Goal: Task Accomplishment & Management: Manage account settings

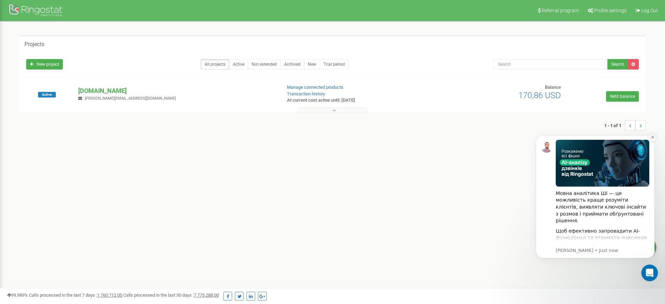
click at [652, 139] on button "Dismiss notification" at bounding box center [652, 137] width 9 height 9
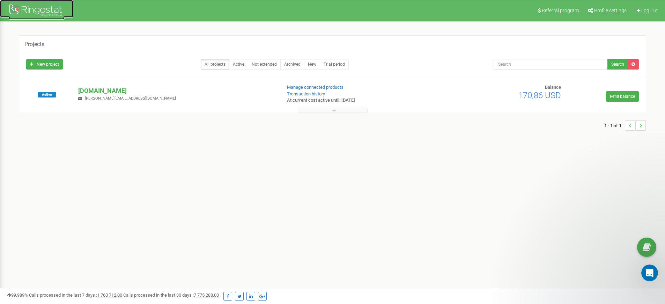
click at [21, 8] on div at bounding box center [37, 11] width 56 height 17
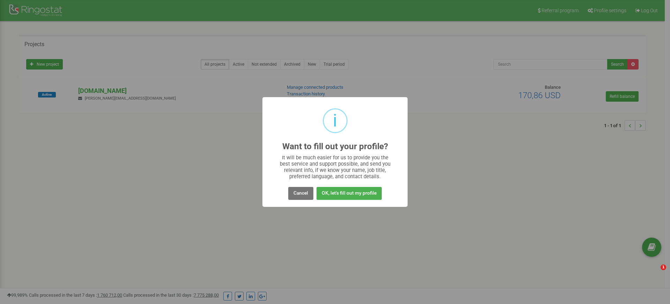
click at [109, 91] on div "i Want to fill out your profile? × It will be much easier for us to provide you…" at bounding box center [335, 152] width 670 height 304
click at [297, 197] on button "Cancel" at bounding box center [300, 193] width 25 height 13
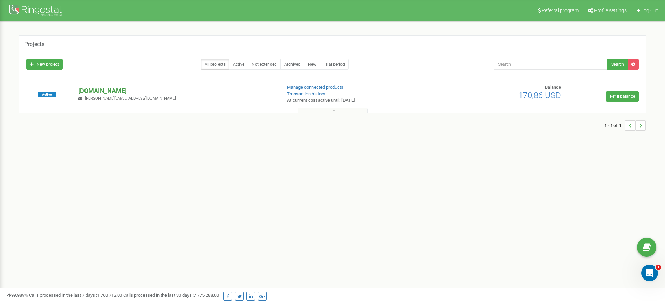
click at [107, 89] on p "[DOMAIN_NAME]" at bounding box center [176, 90] width 197 height 9
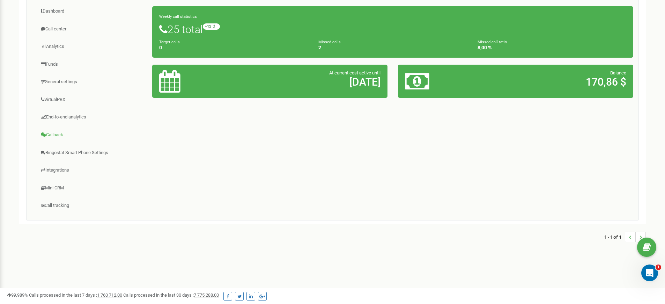
scroll to position [73, 0]
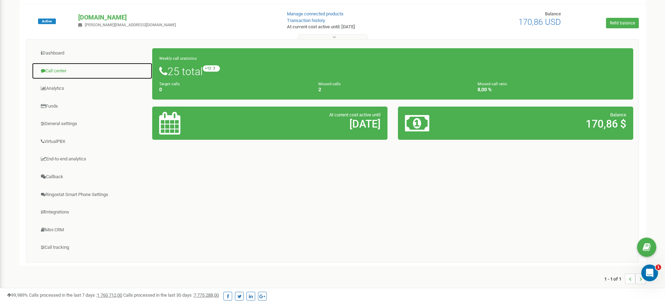
click at [61, 70] on link "Call center" at bounding box center [92, 71] width 121 height 17
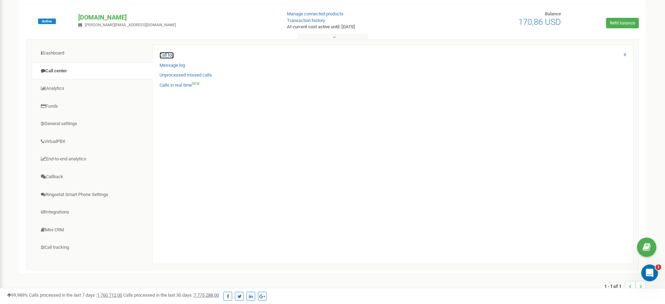
click at [162, 56] on link "Call log" at bounding box center [167, 55] width 14 height 7
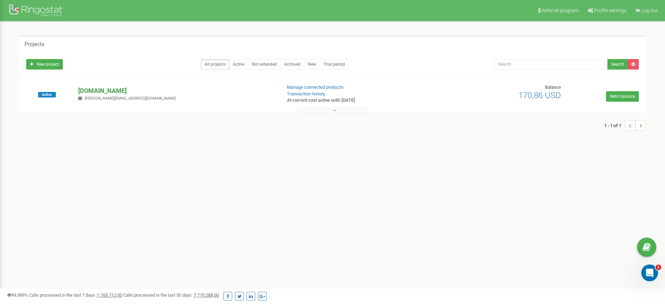
click at [90, 89] on p "[DOMAIN_NAME]" at bounding box center [176, 90] width 197 height 9
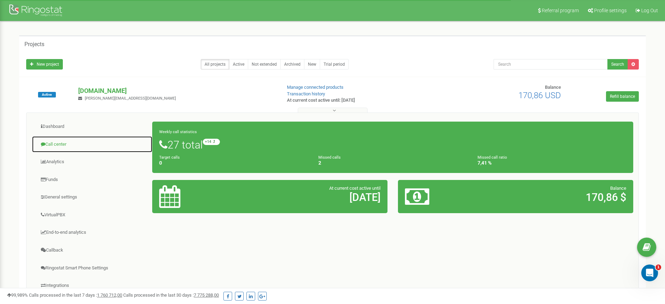
click at [60, 141] on link "Call center" at bounding box center [92, 144] width 121 height 17
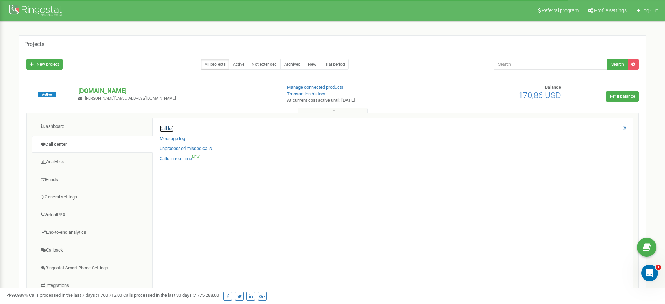
click at [163, 129] on link "Call log" at bounding box center [167, 128] width 14 height 7
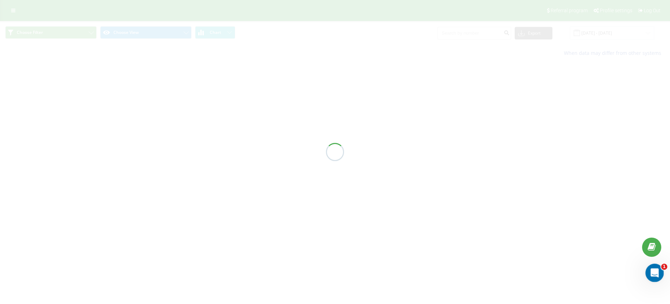
click at [652, 275] on icon "Open Intercom Messenger" at bounding box center [654, 272] width 12 height 12
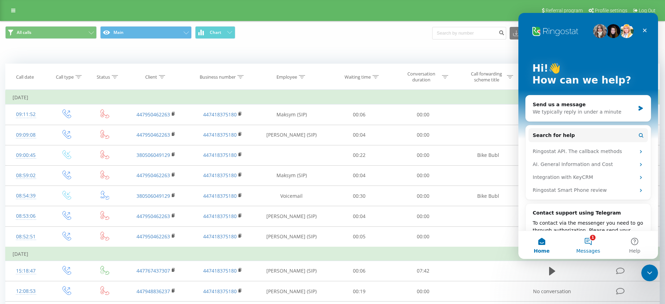
click at [592, 247] on button "1 Messages" at bounding box center [588, 245] width 46 height 28
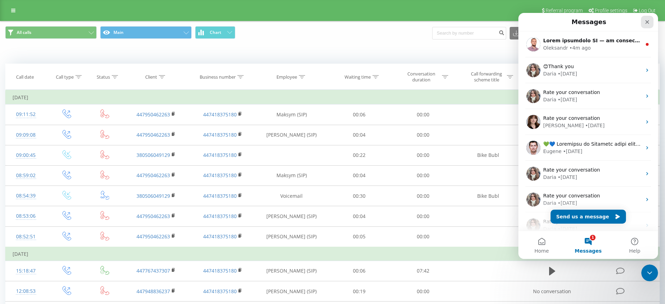
click at [647, 24] on icon "Close" at bounding box center [648, 22] width 6 height 6
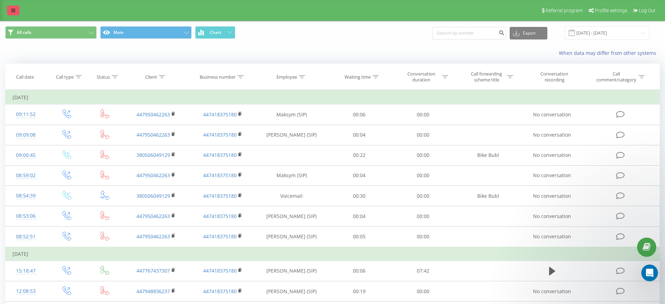
click at [11, 15] on link at bounding box center [13, 11] width 13 height 10
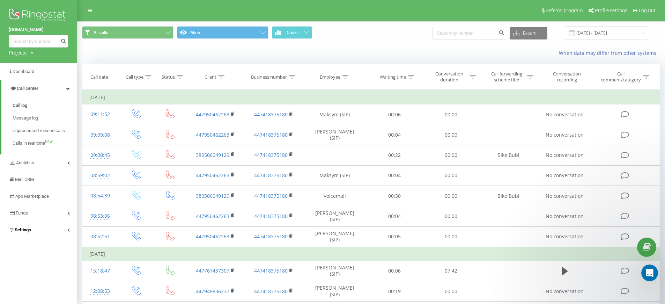
click at [34, 231] on link "Settings" at bounding box center [38, 229] width 77 height 17
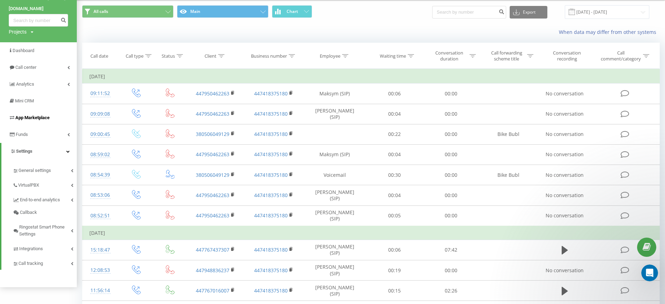
scroll to position [42, 0]
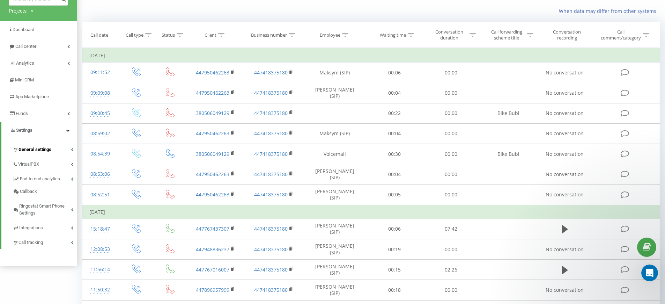
click at [44, 149] on span "General settings" at bounding box center [35, 149] width 33 height 7
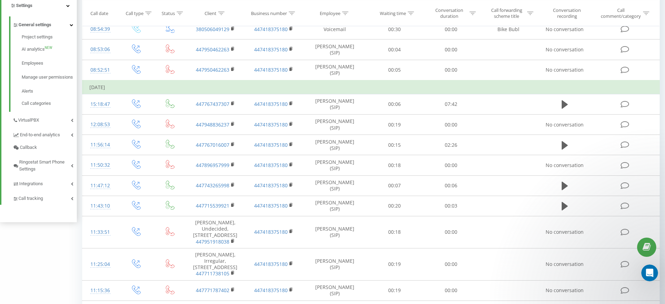
scroll to position [168, 0]
click at [39, 171] on span "Ringostat Smart Phone Settings" at bounding box center [45, 164] width 52 height 14
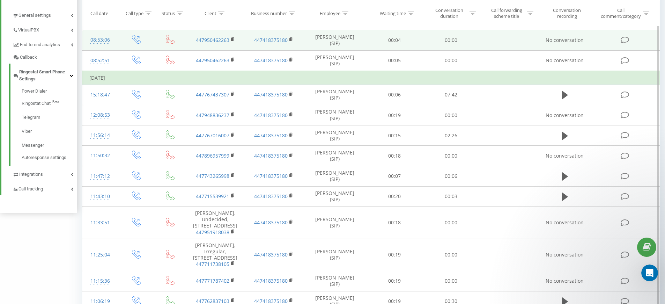
scroll to position [173, 0]
